Goal: Task Accomplishment & Management: Use online tool/utility

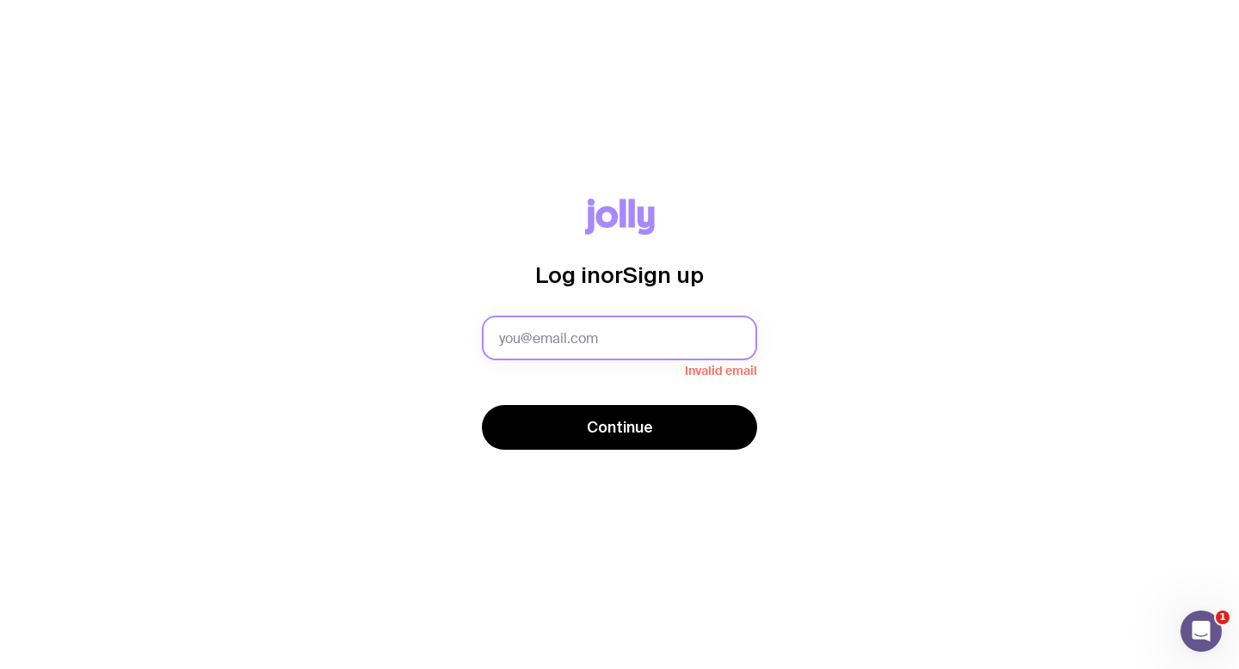
click at [581, 346] on input "text" at bounding box center [619, 338] width 275 height 45
type input "[PERSON_NAME][EMAIL_ADDRESS][PERSON_NAME][DOMAIN_NAME]"
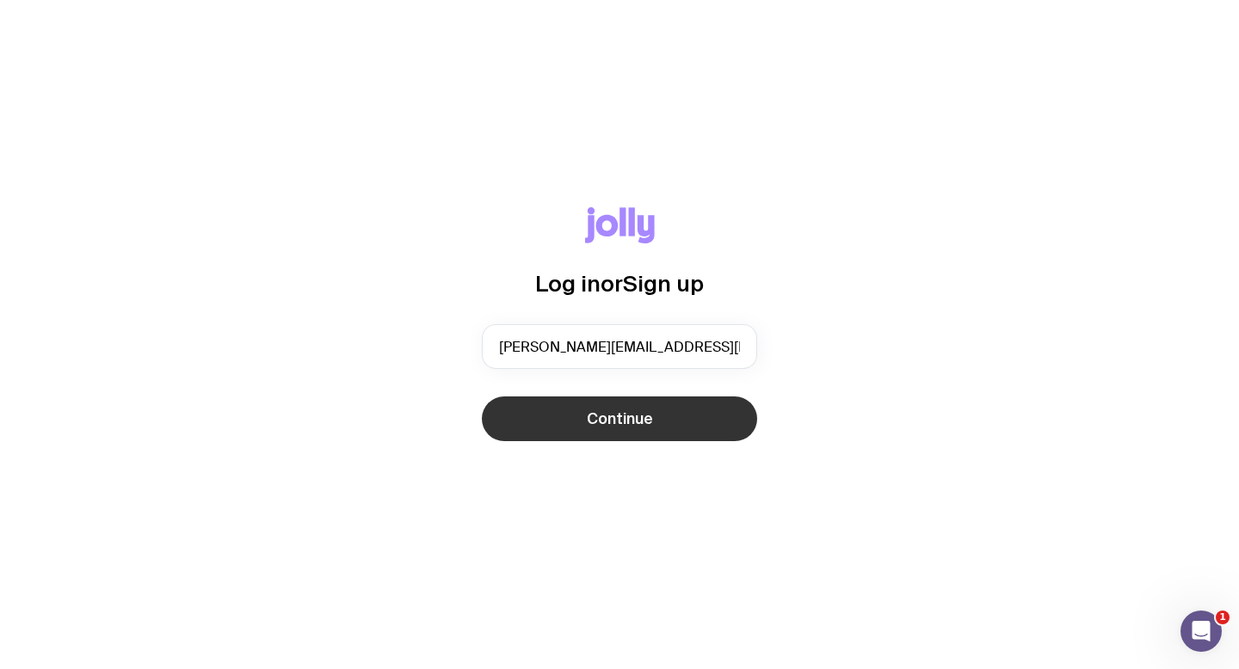
click at [567, 409] on button "Continue" at bounding box center [619, 418] width 275 height 45
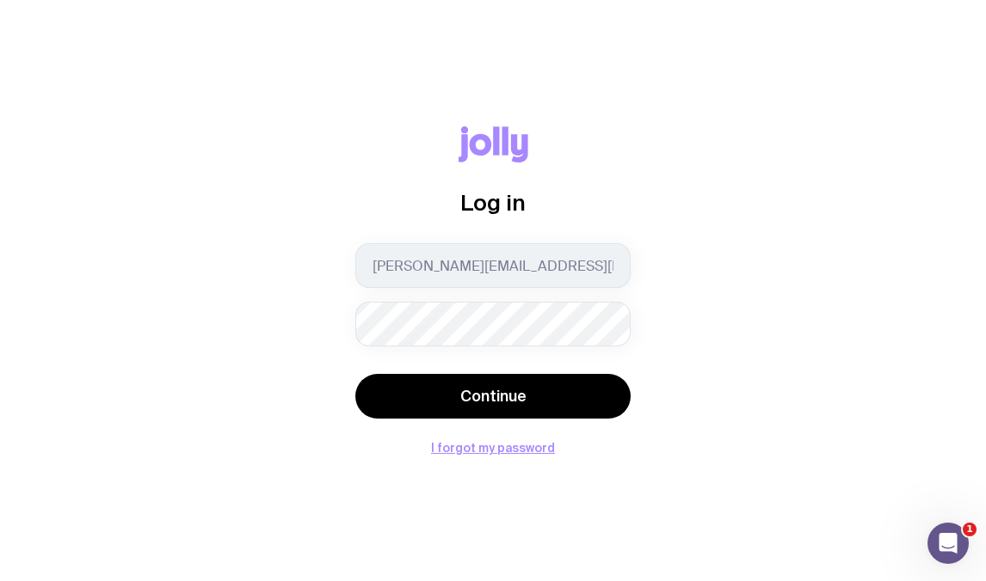
click at [456, 358] on form "[PERSON_NAME][EMAIL_ADDRESS][PERSON_NAME][DOMAIN_NAME] Continue" at bounding box center [492, 332] width 275 height 179
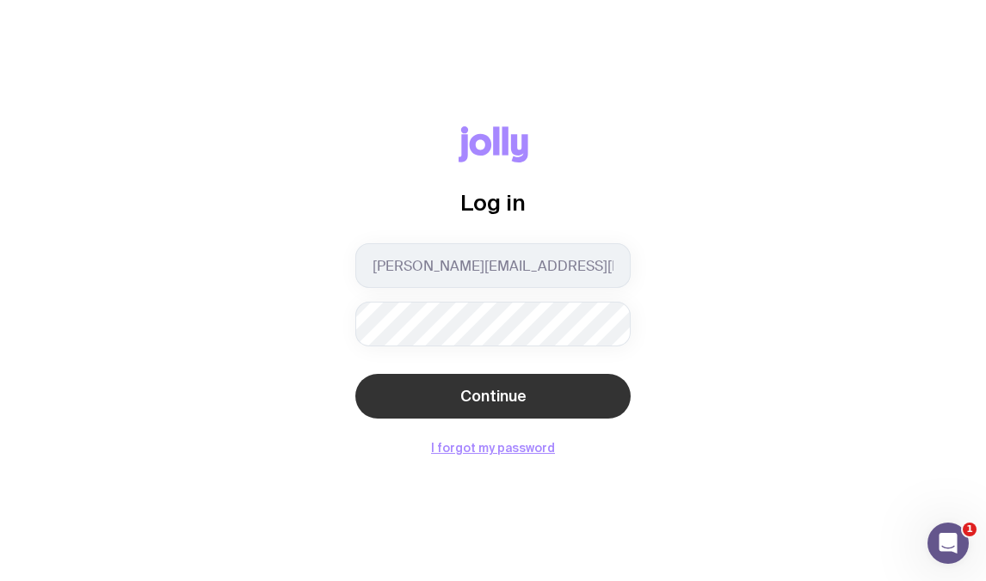
click at [485, 390] on span "Continue" at bounding box center [493, 396] width 66 height 21
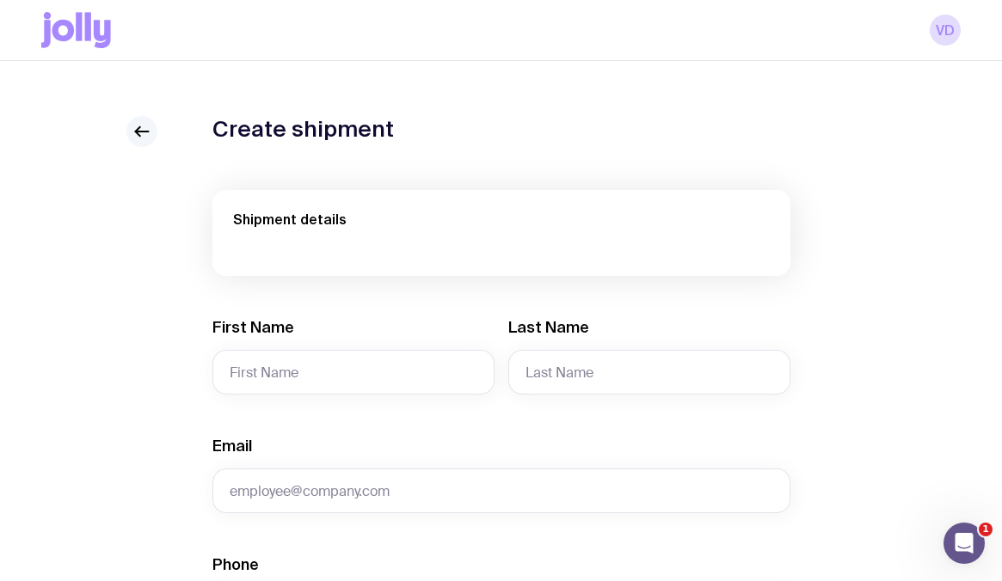
click at [143, 132] on icon at bounding box center [142, 131] width 21 height 21
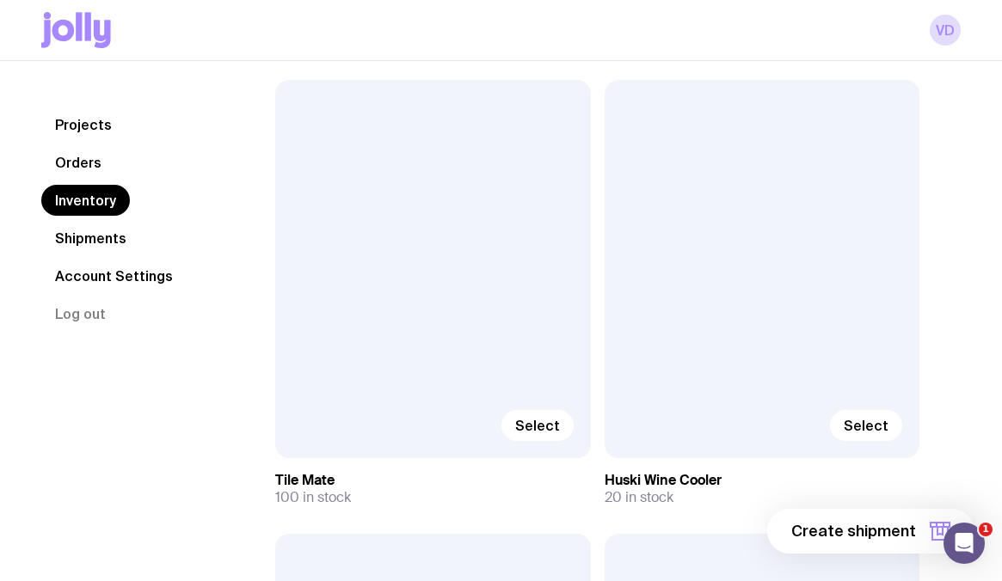
scroll to position [680, 0]
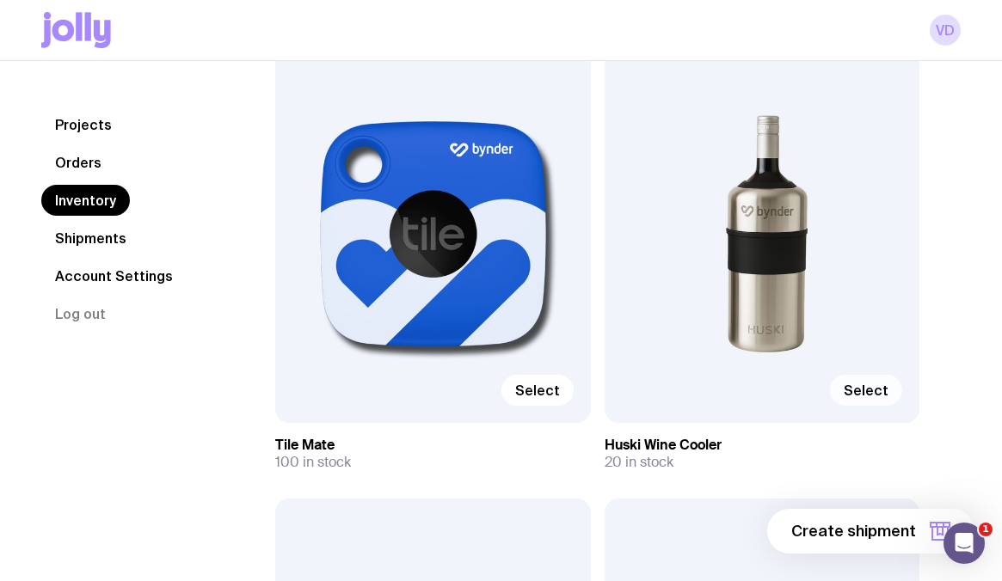
click at [870, 396] on span "Select" at bounding box center [866, 390] width 45 height 17
click at [0, 0] on input "Select" at bounding box center [0, 0] width 0 height 0
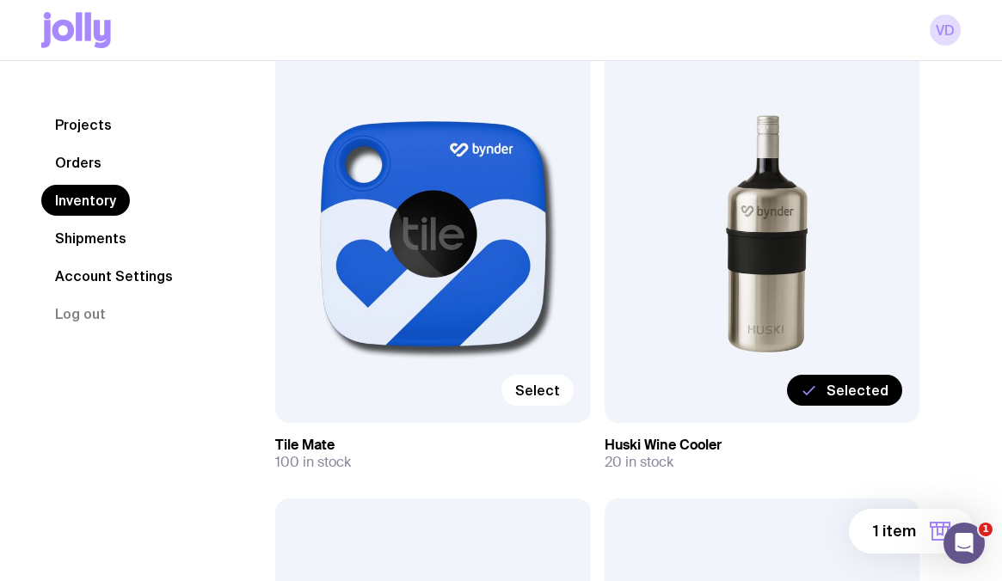
click at [809, 255] on div "Selected" at bounding box center [763, 234] width 316 height 378
click at [772, 255] on div "Selected" at bounding box center [763, 234] width 316 height 378
click at [800, 148] on div "Selected" at bounding box center [763, 234] width 316 height 378
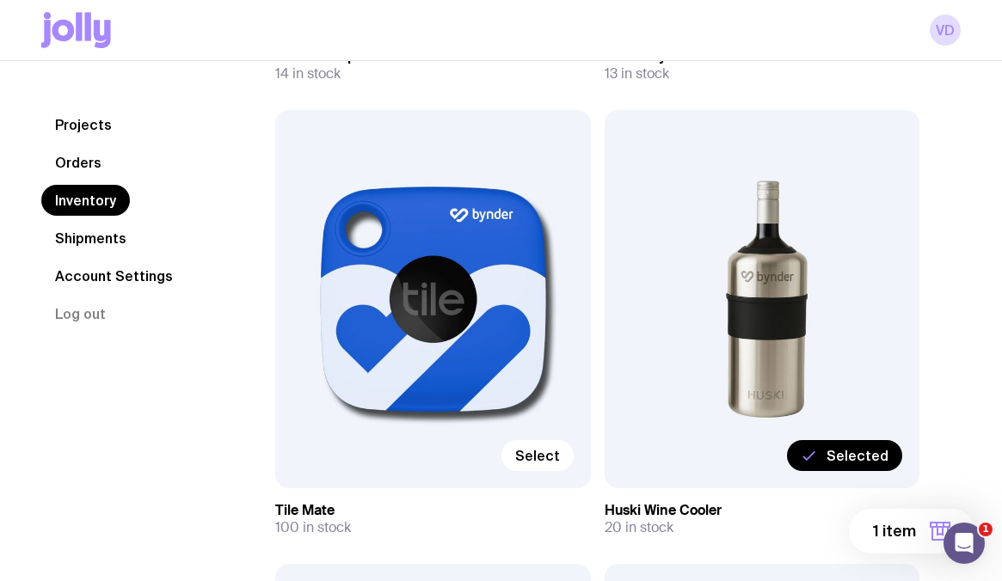
scroll to position [482, 0]
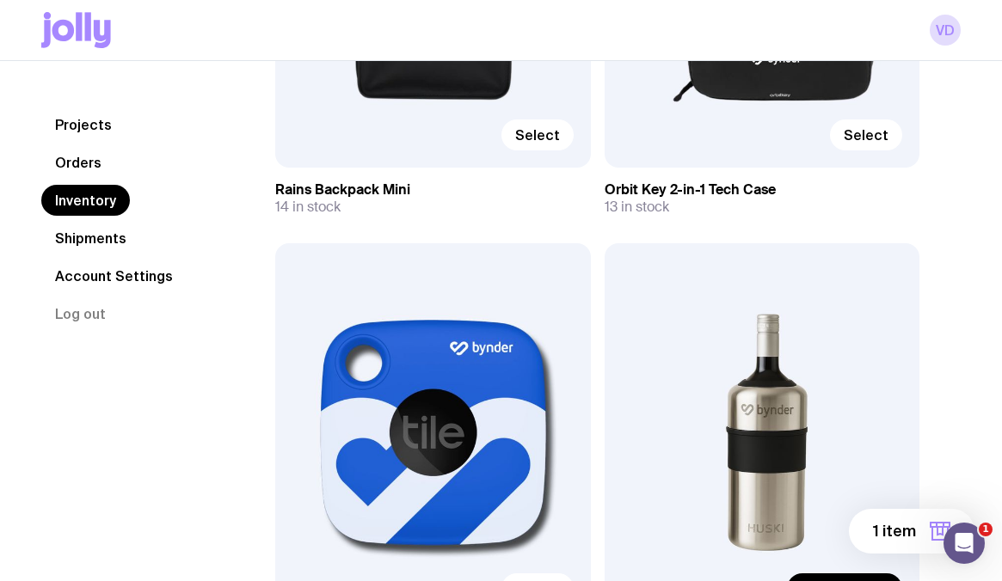
click at [881, 226] on div "Select Rains Backpack Mini 14 in stock Select Orbit Key 2-in-1 Tech Case 13 in …" at bounding box center [597, 490] width 644 height 1403
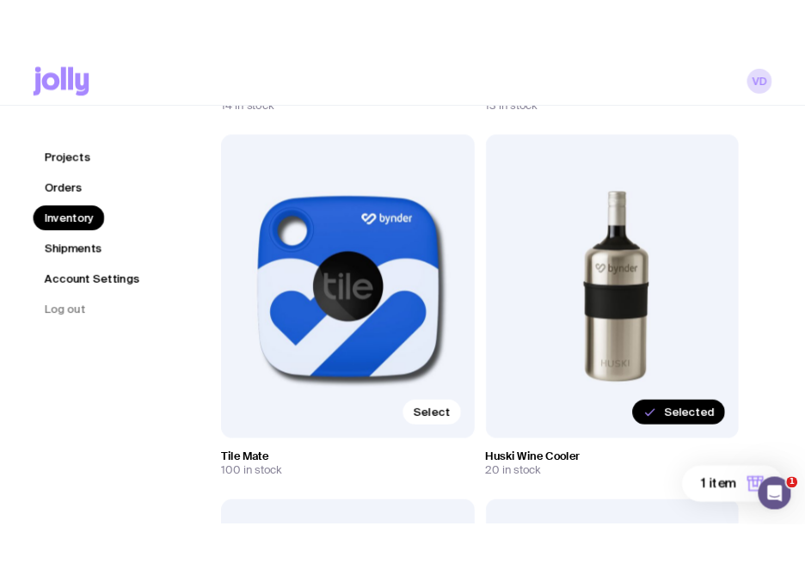
scroll to position [890, 0]
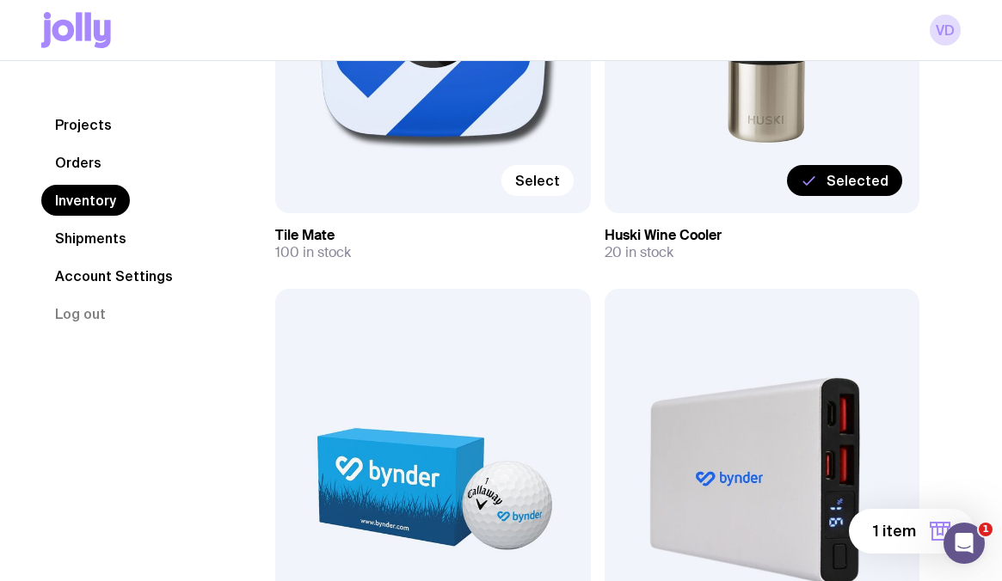
click at [778, 113] on div "Selected" at bounding box center [763, 24] width 316 height 378
